Goal: Information Seeking & Learning: Learn about a topic

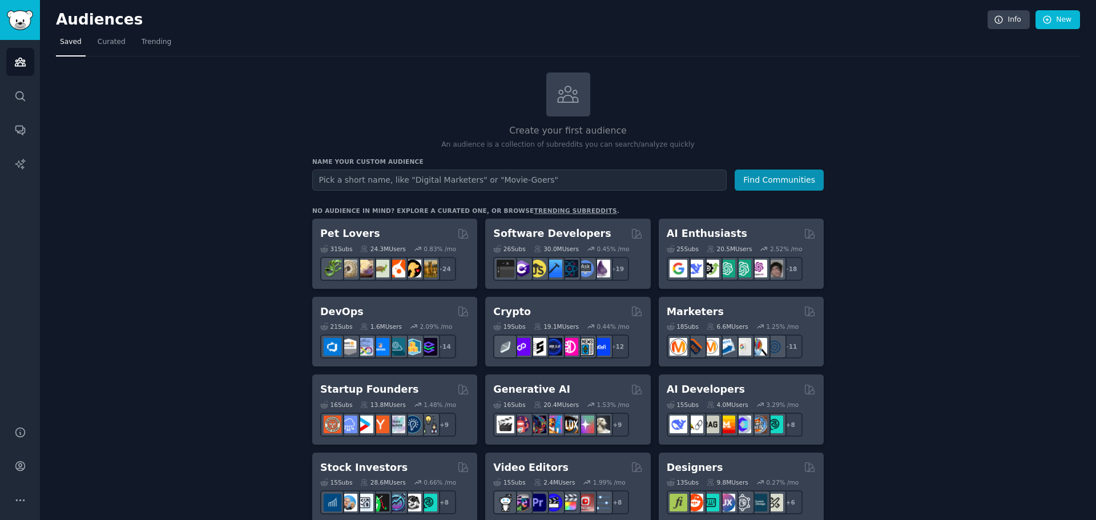
click at [615, 183] on input "text" at bounding box center [519, 180] width 414 height 21
type input "social media managers"
click at [794, 171] on button "Find Communities" at bounding box center [779, 180] width 89 height 21
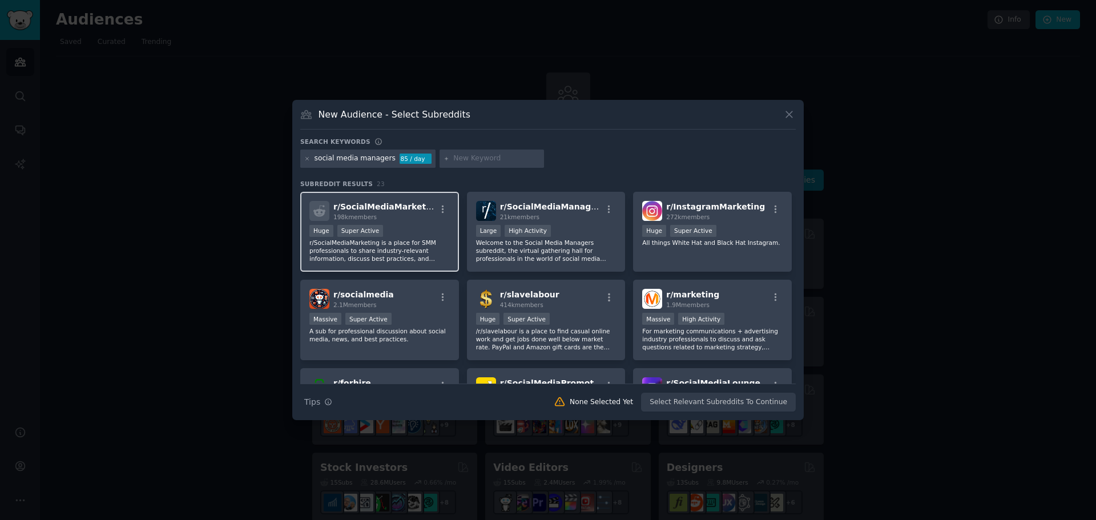
click at [437, 219] on div "r/ SocialMediaMarketing 198k members" at bounding box center [379, 211] width 140 height 20
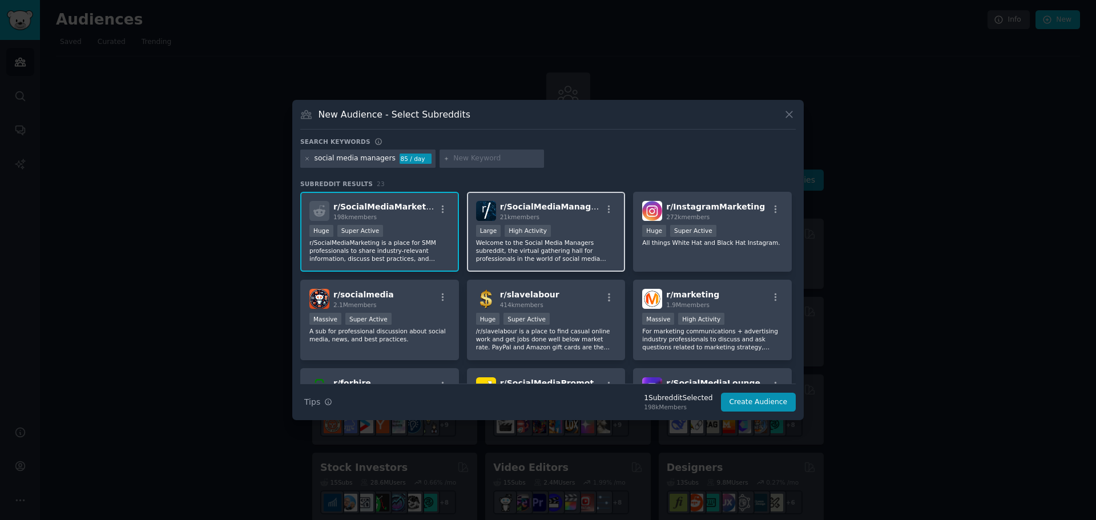
click at [545, 247] on p "Welcome to the Social Media Managers subreddit, the virtual gathering hall for …" at bounding box center [546, 251] width 140 height 24
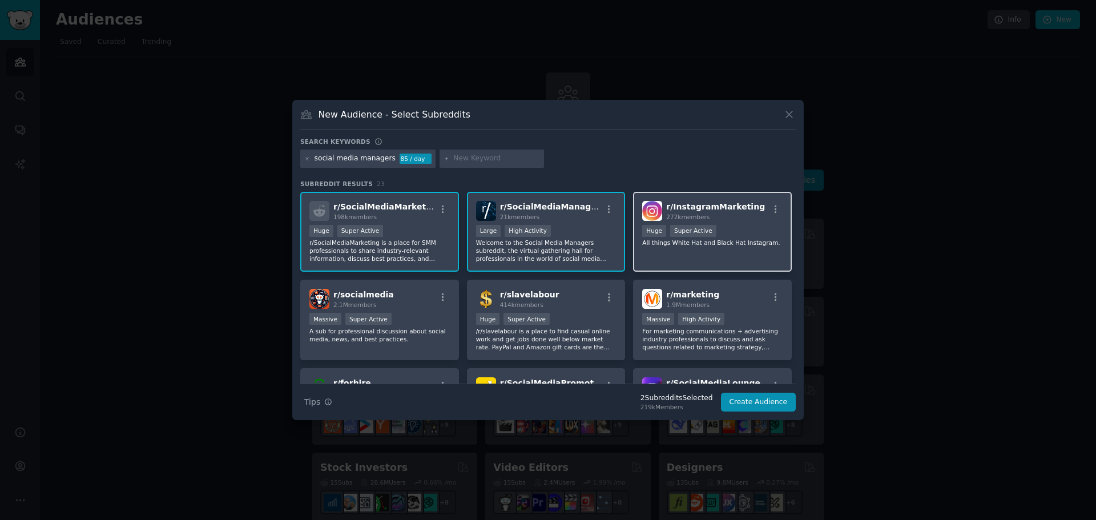
click at [753, 241] on p "All things White Hat and Black Hat Instagram." at bounding box center [712, 243] width 140 height 8
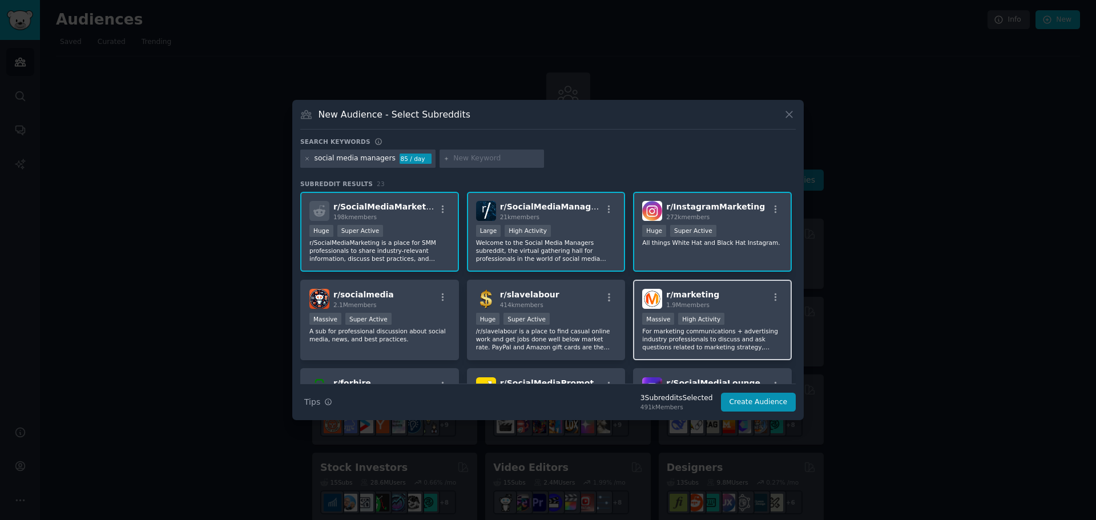
click at [749, 305] on div "r/ marketing 1.9M members" at bounding box center [712, 299] width 140 height 20
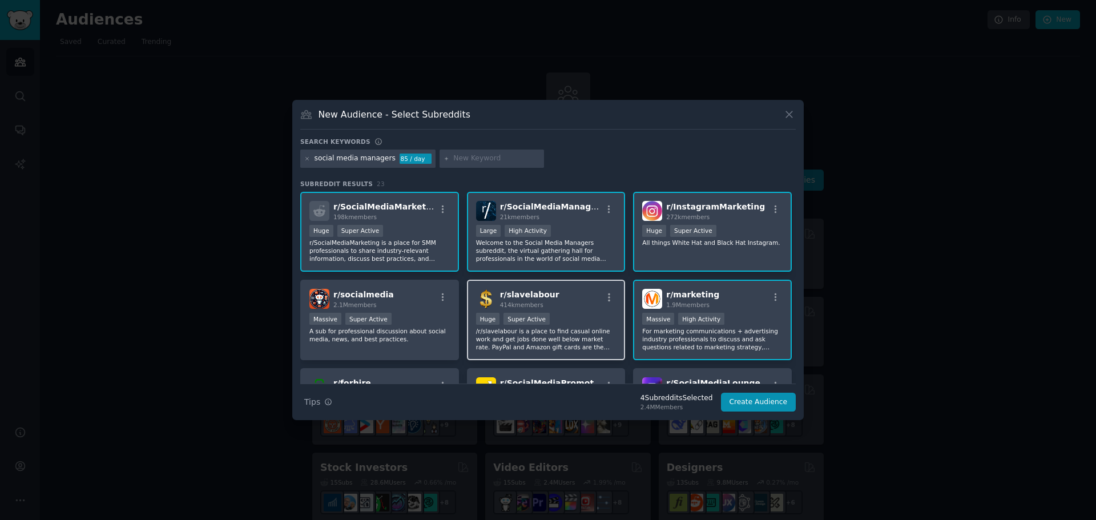
click at [573, 302] on div "r/ slavelabour 414k members" at bounding box center [546, 299] width 140 height 20
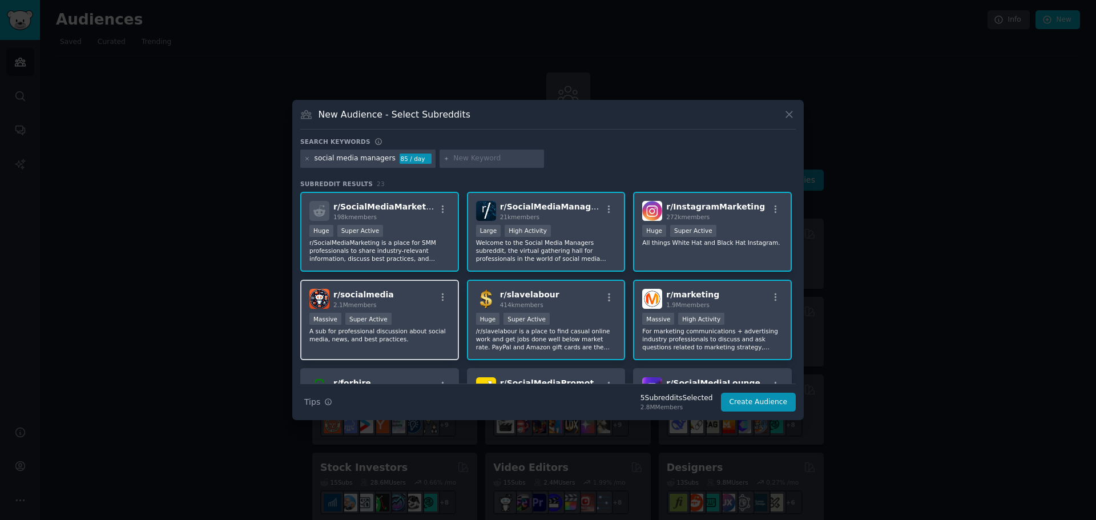
click at [414, 329] on p "A sub for professional discussion about social media, news, and best practices." at bounding box center [379, 335] width 140 height 16
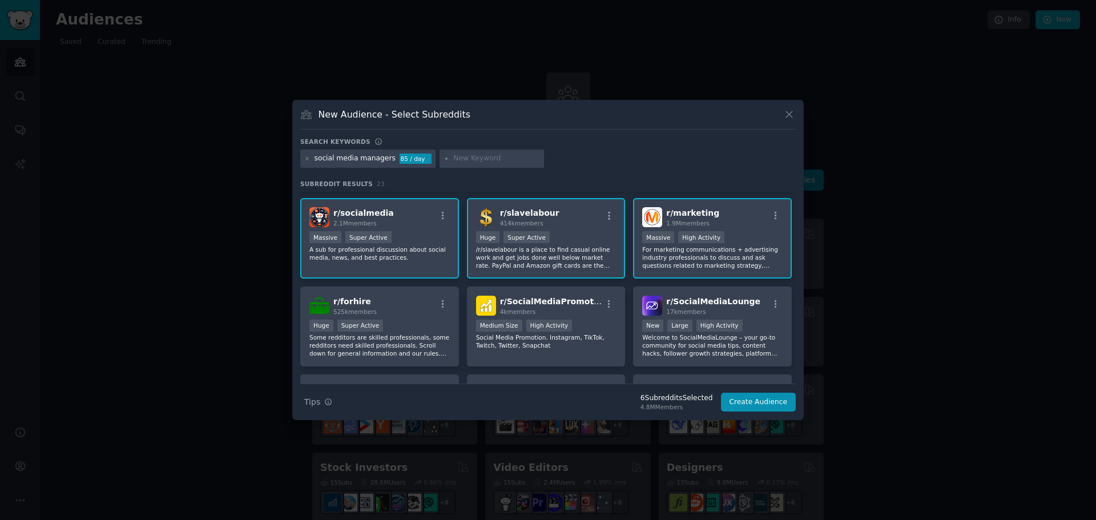
scroll to position [114, 0]
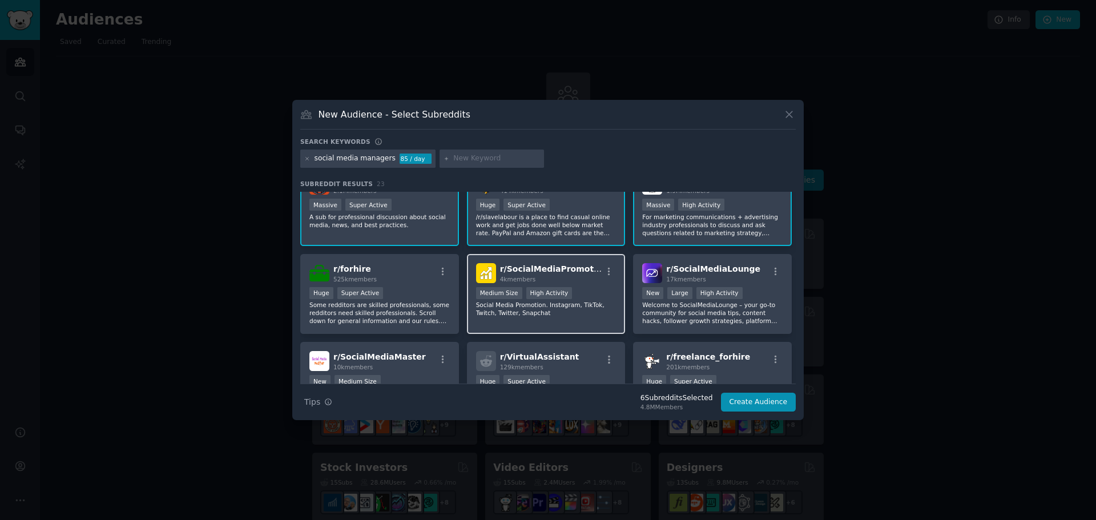
click at [599, 295] on div "Medium Size High Activity" at bounding box center [546, 294] width 140 height 14
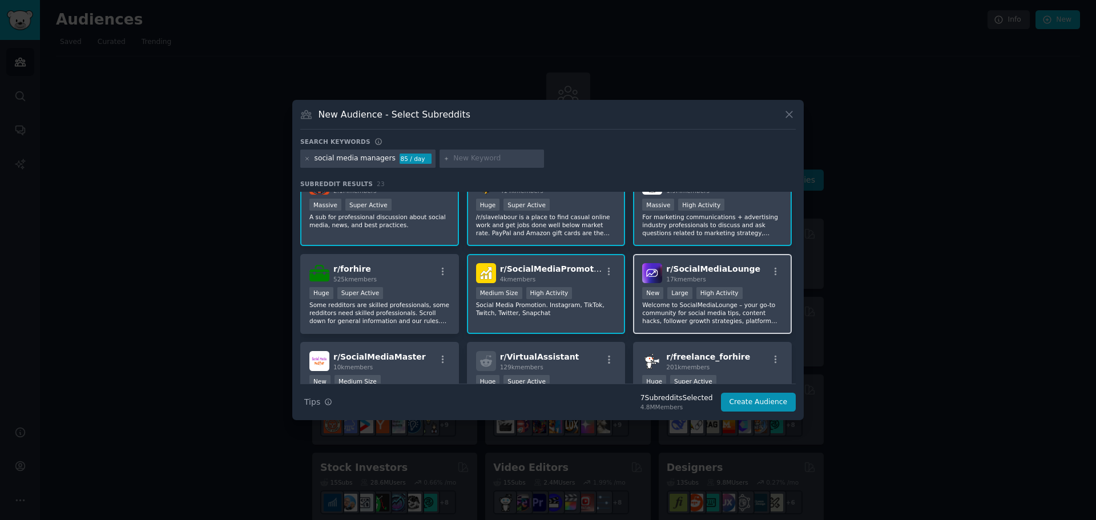
click at [761, 287] on div "New Large High Activity" at bounding box center [712, 294] width 140 height 14
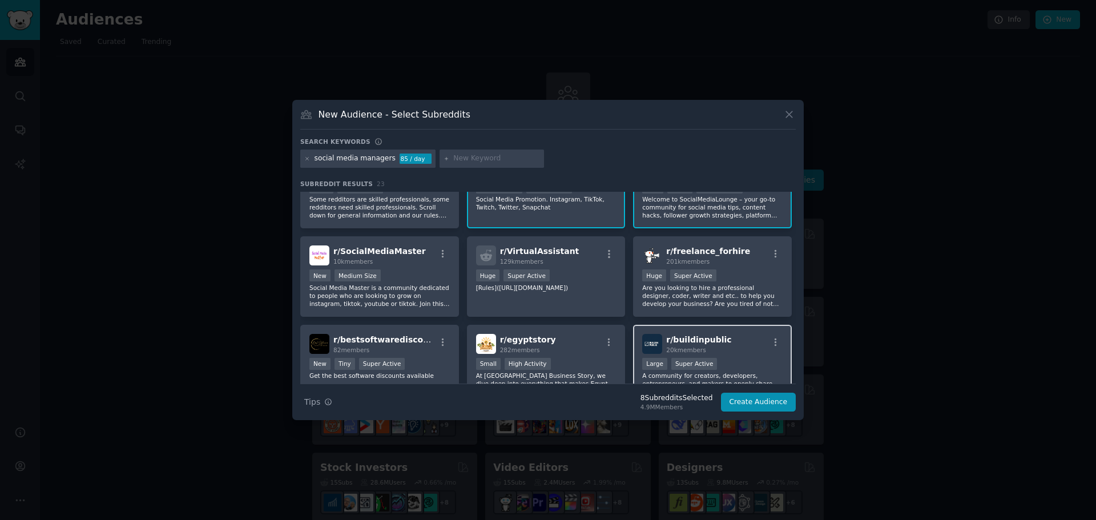
scroll to position [228, 0]
